Goal: Task Accomplishment & Management: Manage account settings

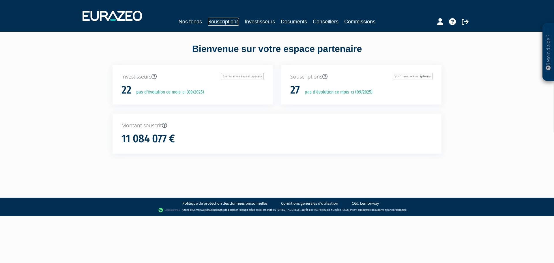
click at [229, 23] on link "Souscriptions" at bounding box center [223, 22] width 31 height 8
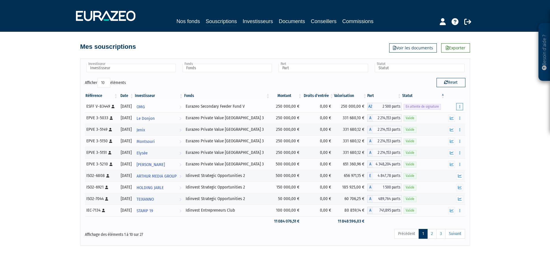
click at [459, 106] on icon "button" at bounding box center [459, 107] width 1 height 4
click at [452, 116] on link "Renvoyer le mail" at bounding box center [444, 117] width 33 height 10
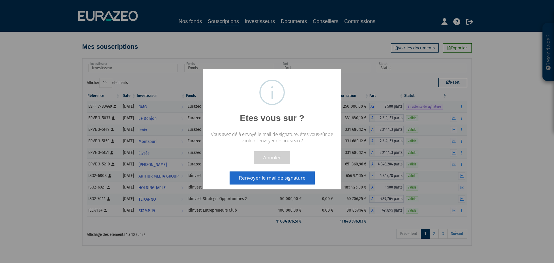
click at [281, 175] on button "Renvoyer le mail de signature" at bounding box center [272, 177] width 85 height 13
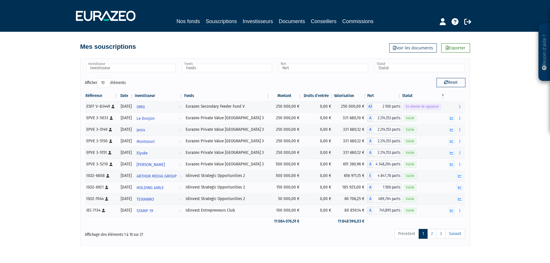
click at [494, 75] on div "Besoin d'aide ? × J'ai besoin d'aide Si vous avez une question à propos du fonc…" at bounding box center [275, 123] width 550 height 246
